Goal: Task Accomplishment & Management: Use online tool/utility

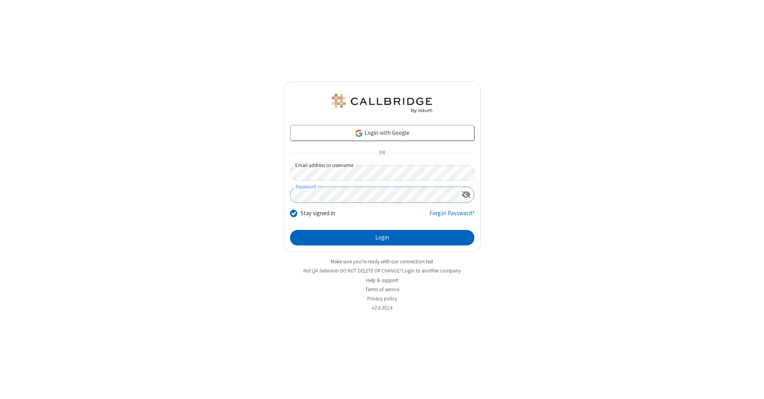
click at [382, 238] on button "Login" at bounding box center [382, 238] width 184 height 16
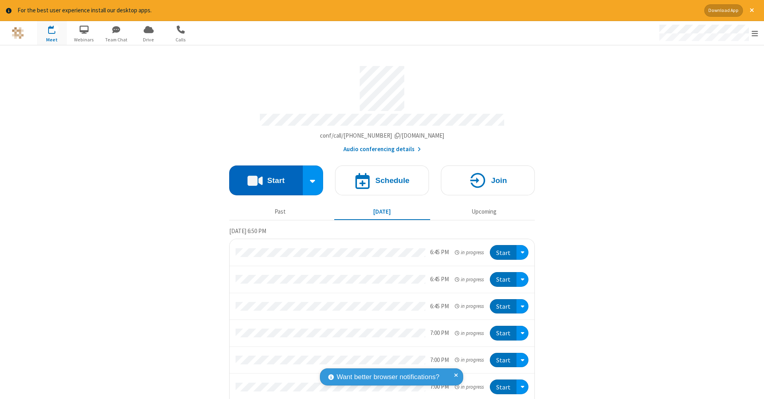
click at [263, 176] on button "Start" at bounding box center [266, 181] width 74 height 30
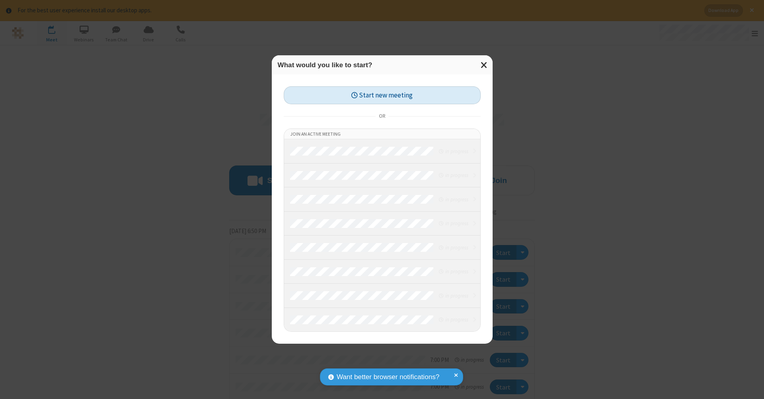
click at [382, 95] on button "Start new meeting" at bounding box center [382, 95] width 197 height 18
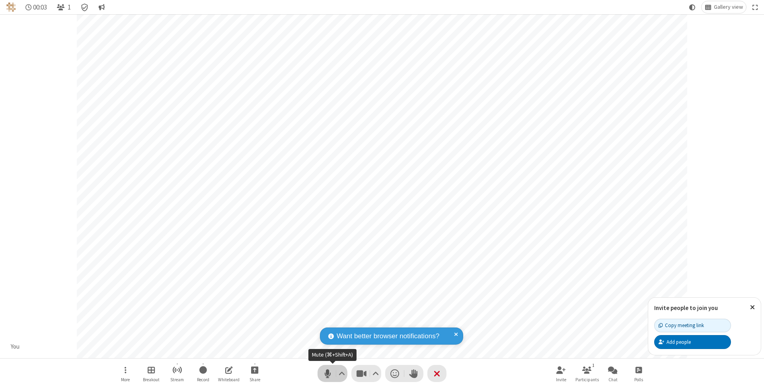
click at [327, 373] on span "Mute (⌘+Shift+A)" at bounding box center [327, 374] width 12 height 12
click at [327, 373] on span "Unmute (⌘+Shift+A)" at bounding box center [327, 374] width 12 height 12
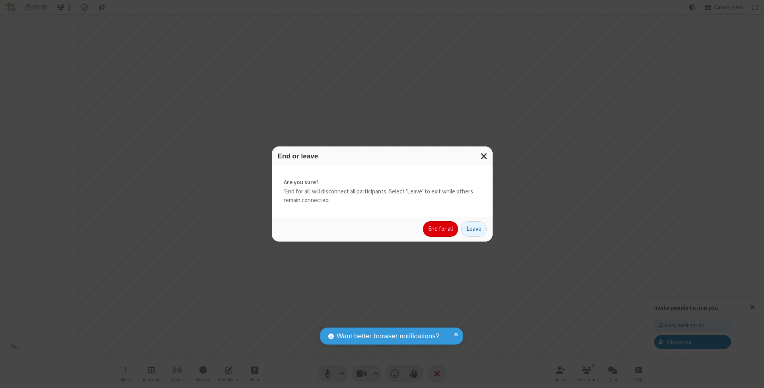
click at [441, 228] on button "End for all" at bounding box center [440, 229] width 35 height 16
